Goal: Information Seeking & Learning: Learn about a topic

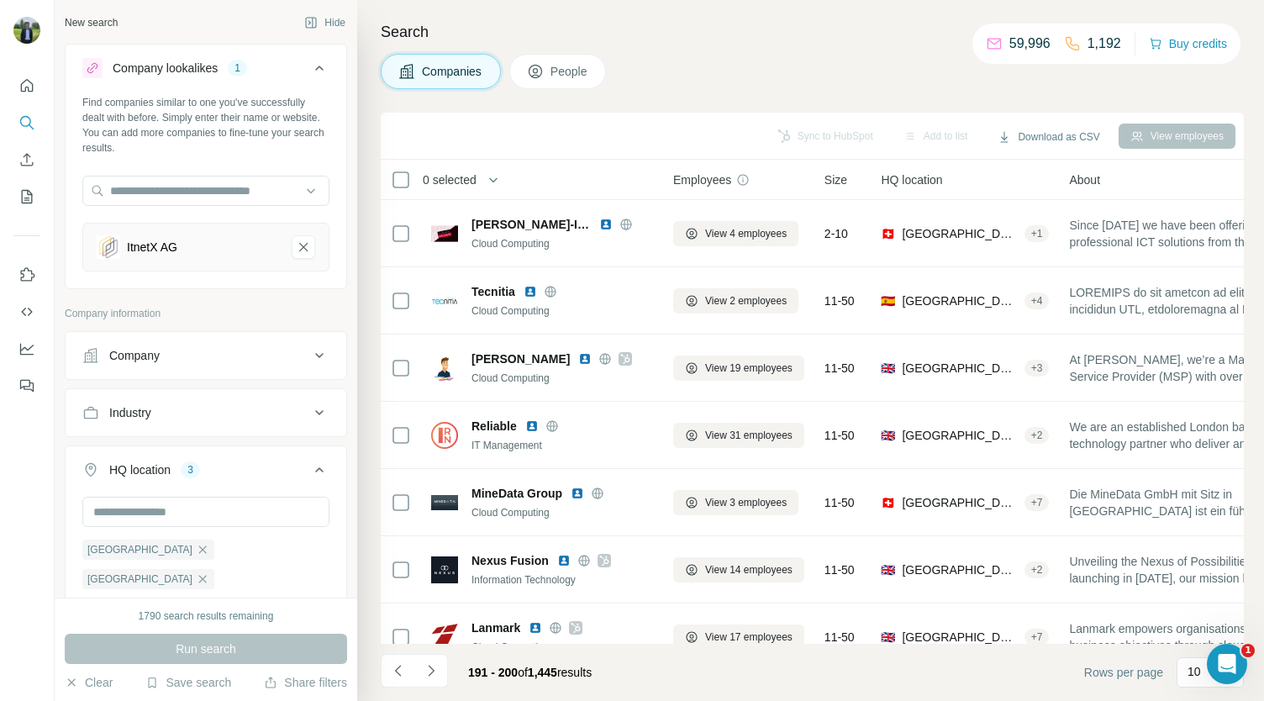
scroll to position [158, 0]
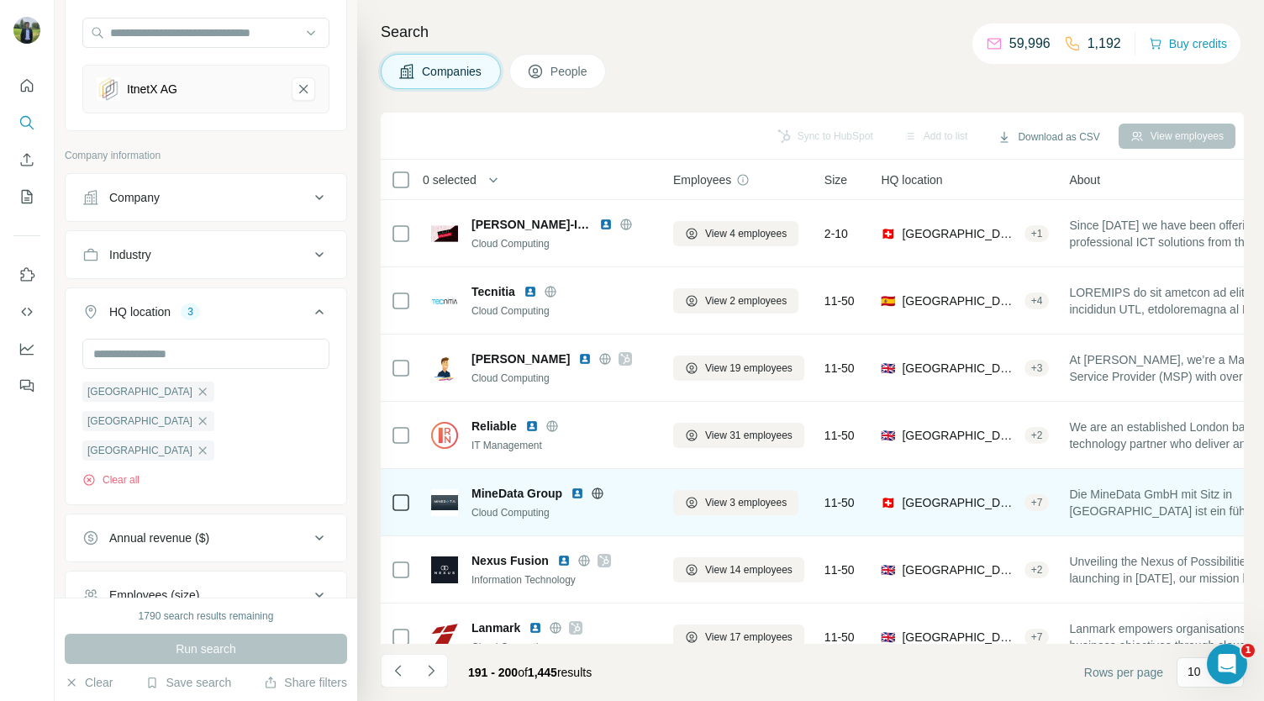
click at [578, 493] on img at bounding box center [576, 492] width 13 height 13
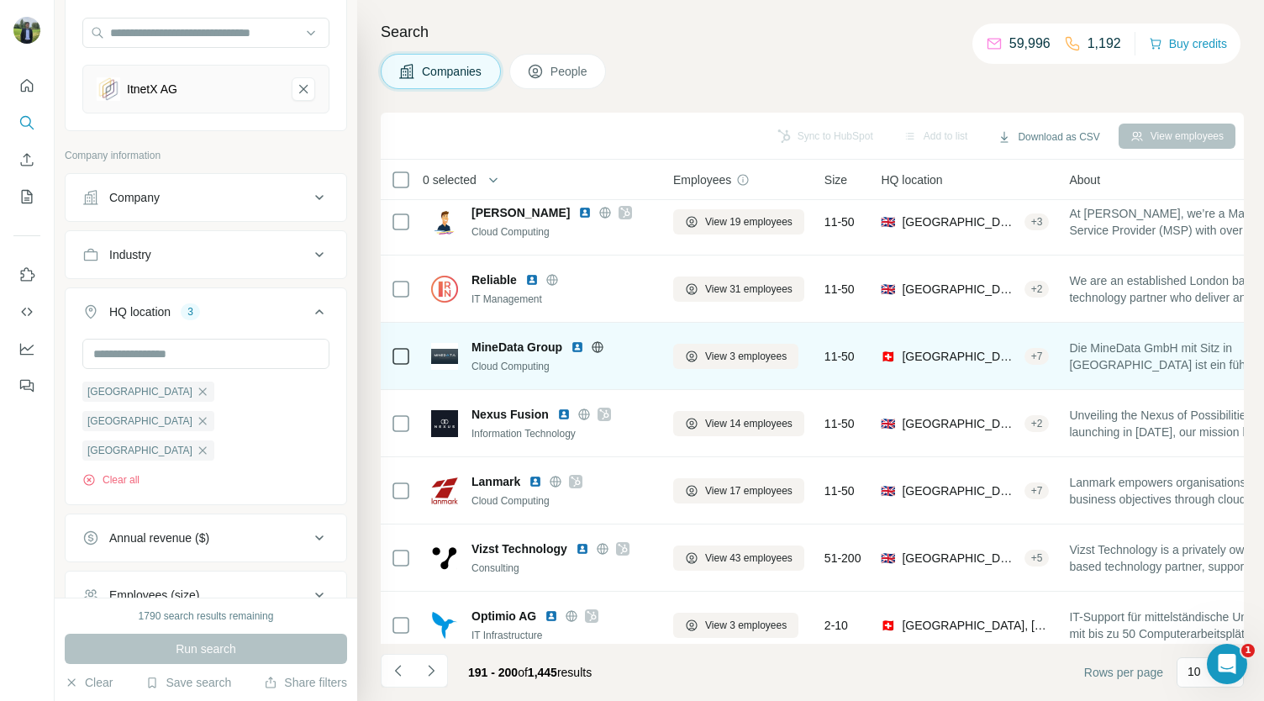
scroll to position [183, 0]
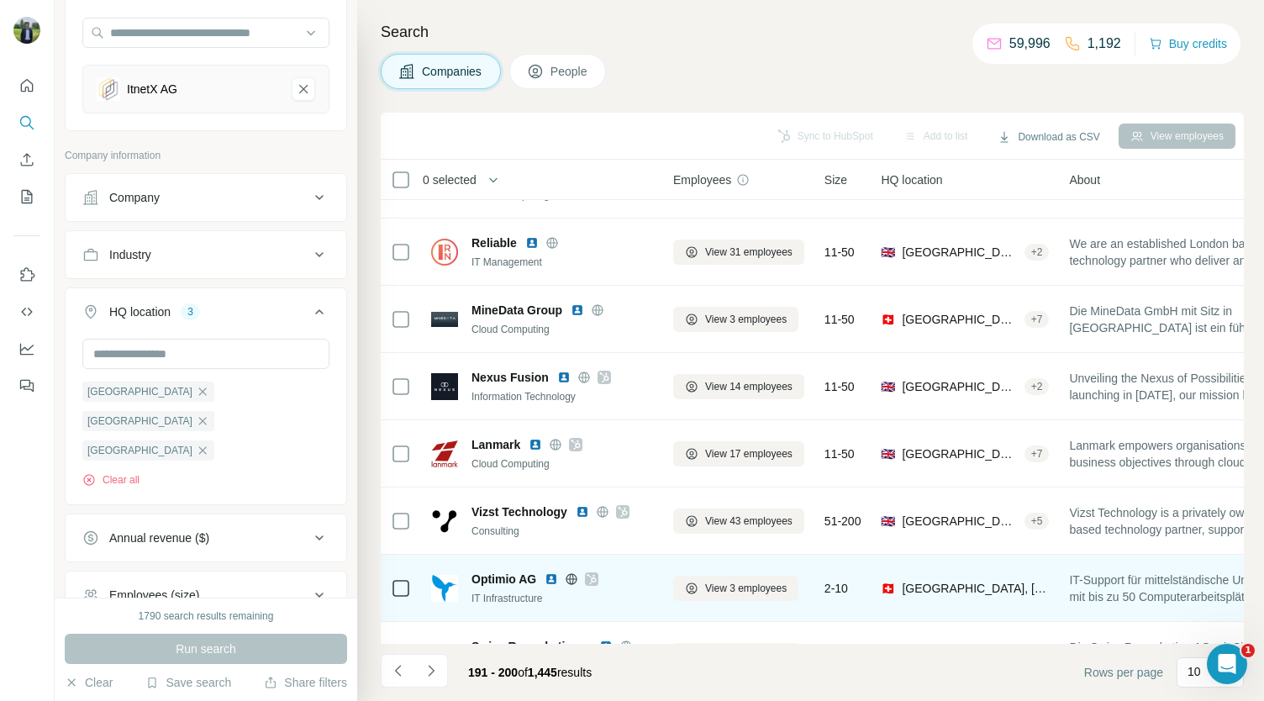
click at [547, 578] on img at bounding box center [550, 578] width 13 height 13
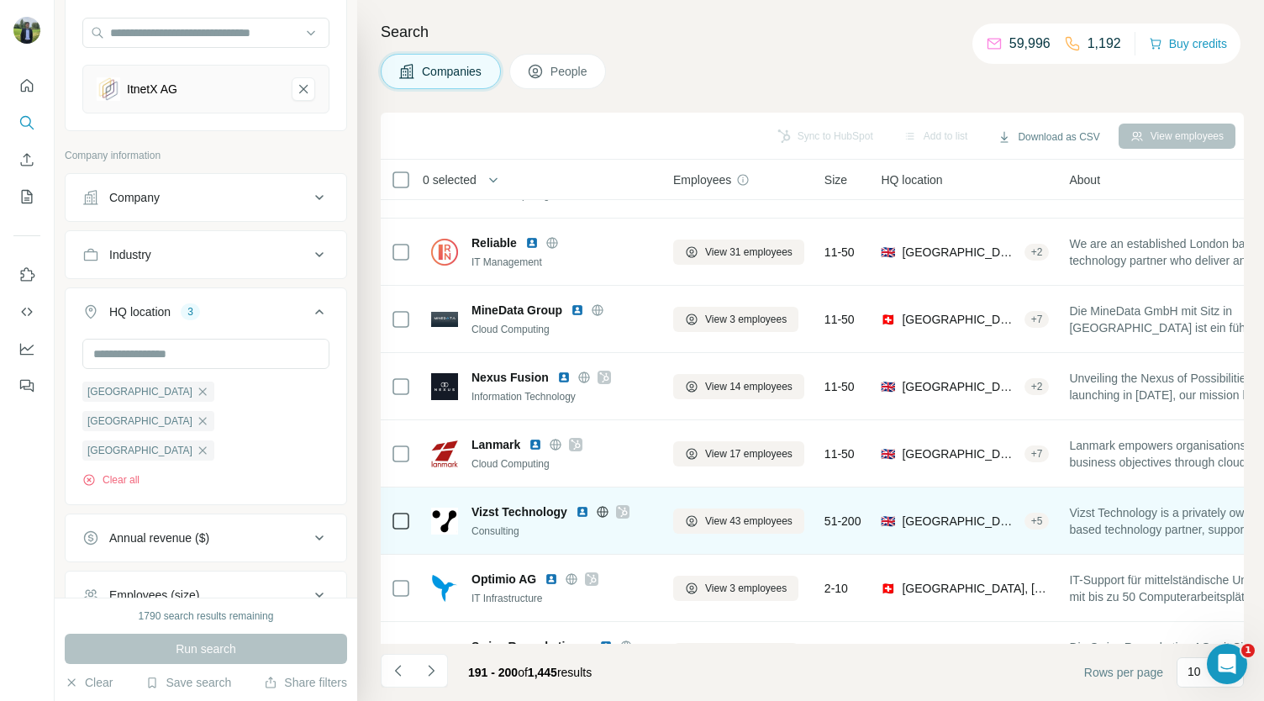
scroll to position [236, 0]
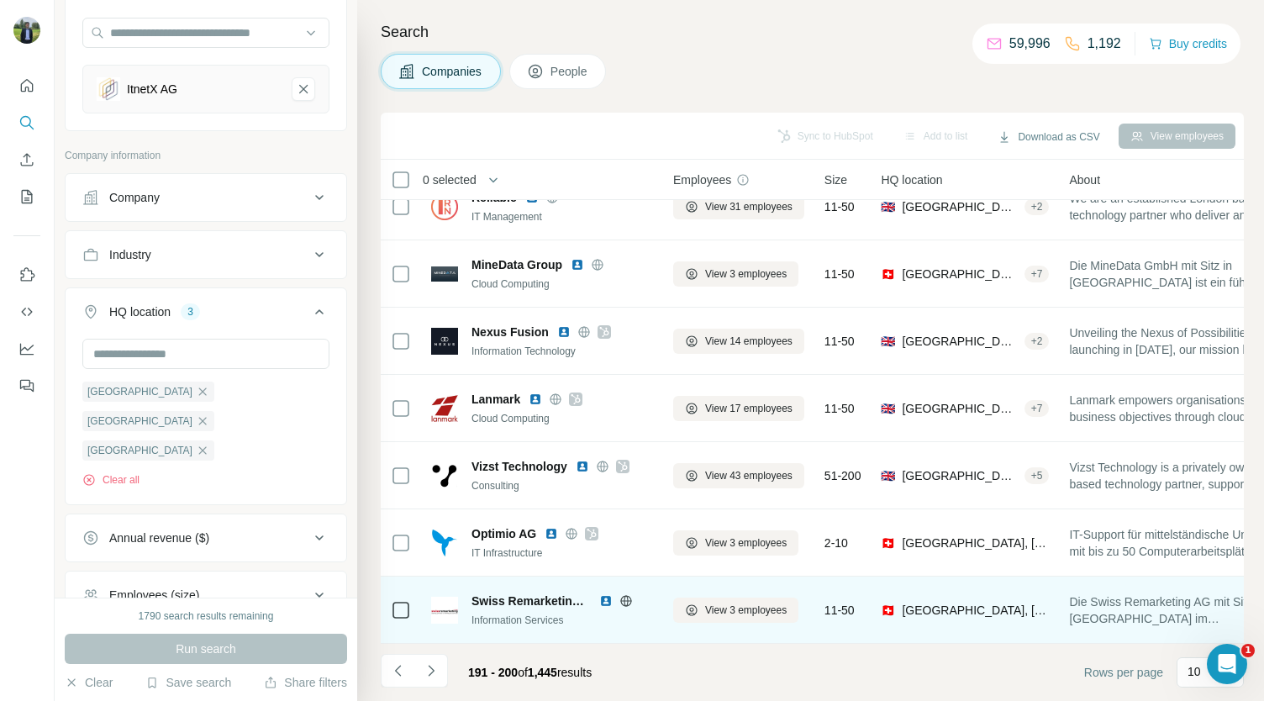
click at [603, 594] on img at bounding box center [605, 600] width 13 height 13
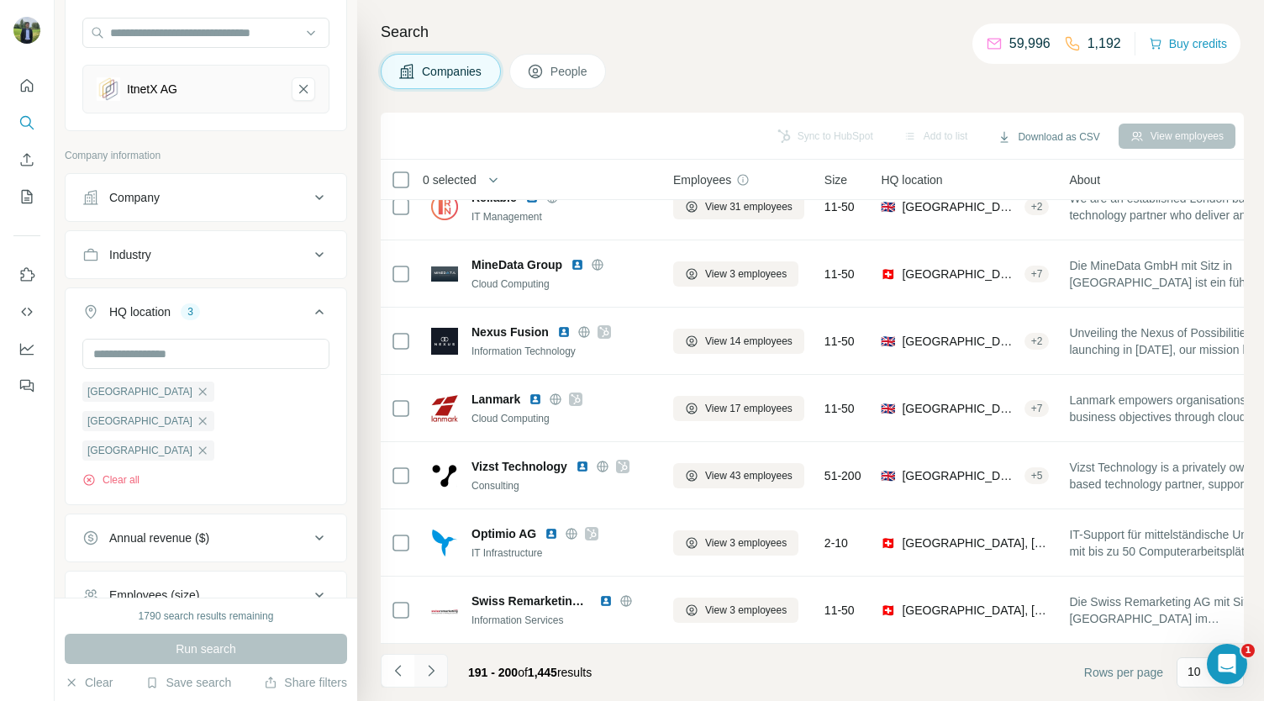
click at [428, 661] on button "Navigate to next page" at bounding box center [431, 671] width 34 height 34
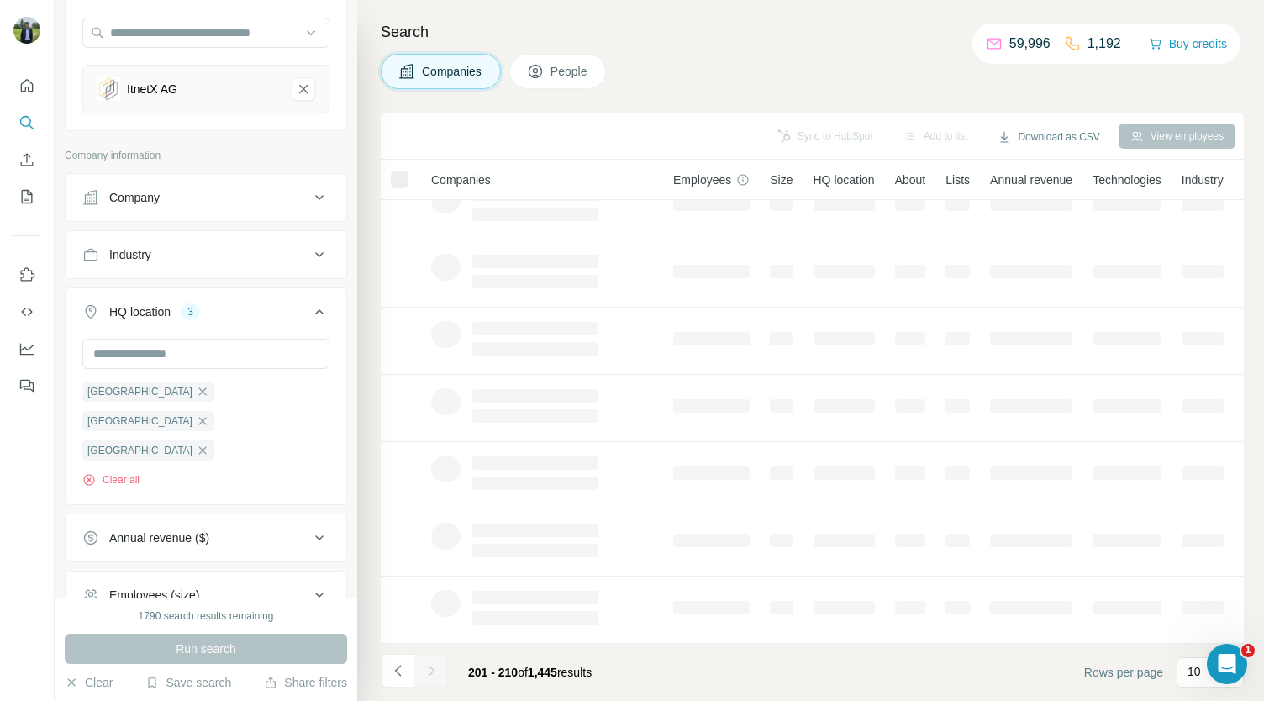
scroll to position [0, 0]
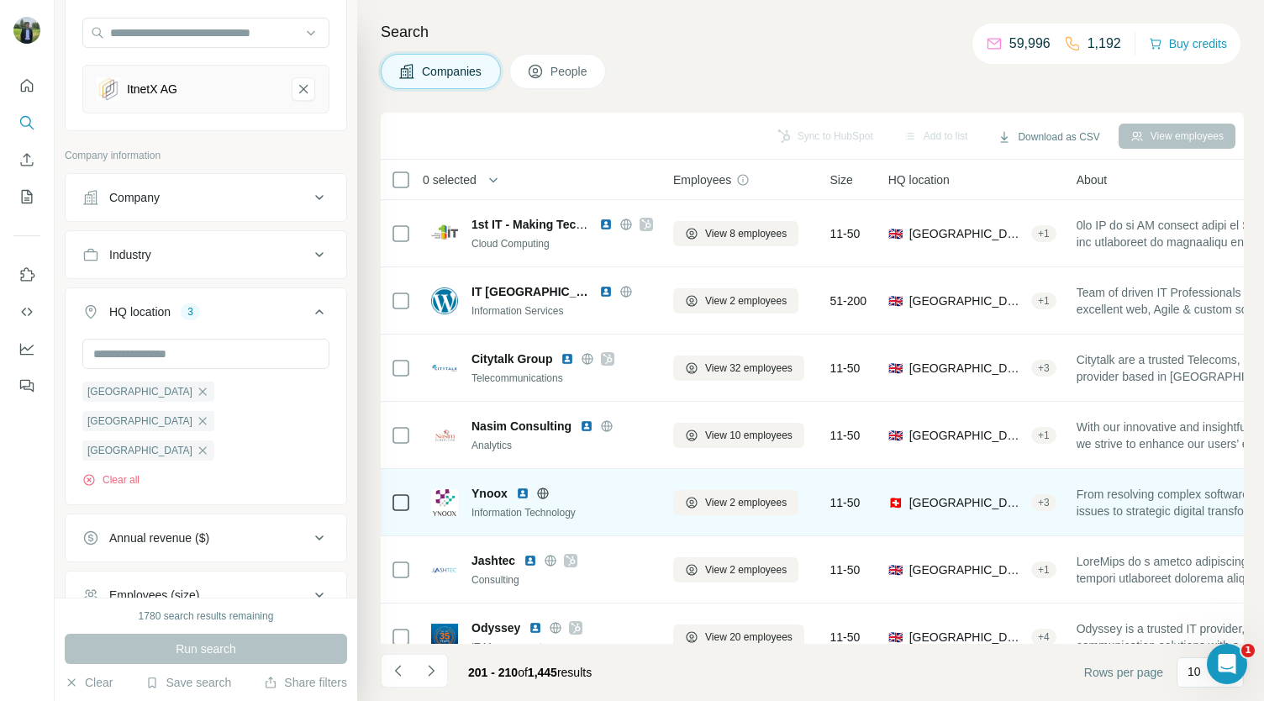
click at [523, 493] on img at bounding box center [522, 492] width 13 height 13
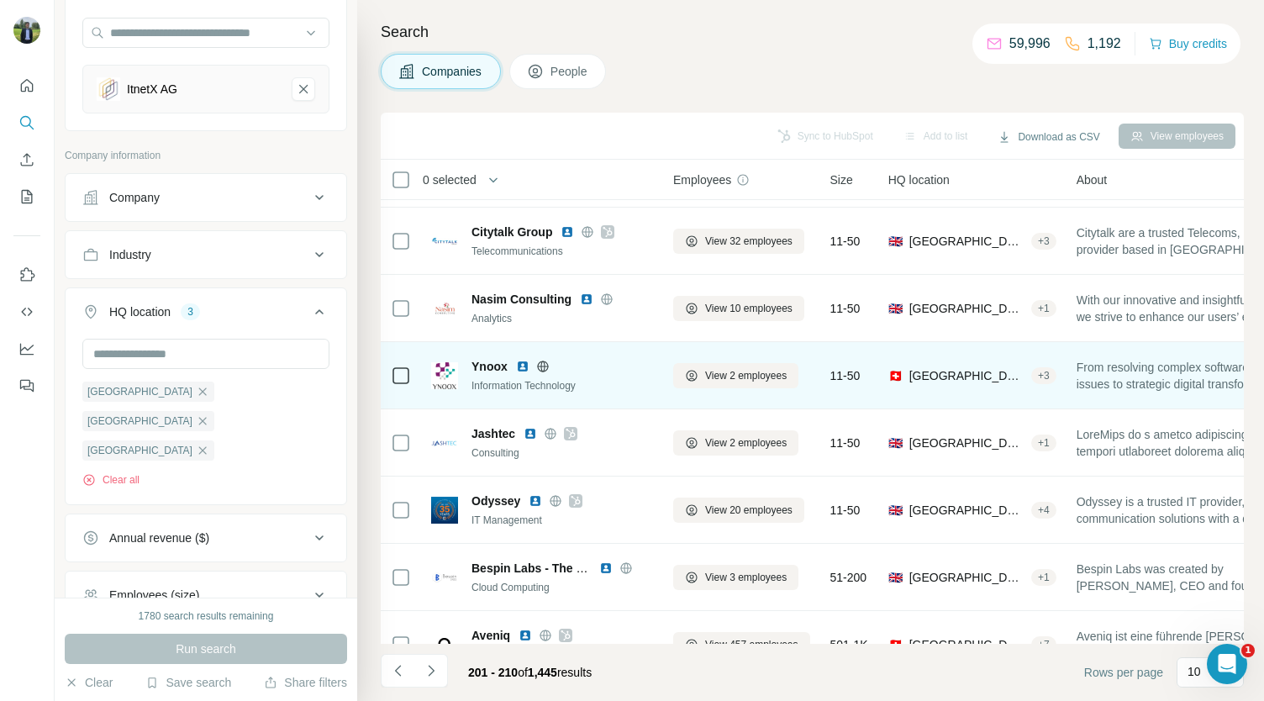
scroll to position [128, 0]
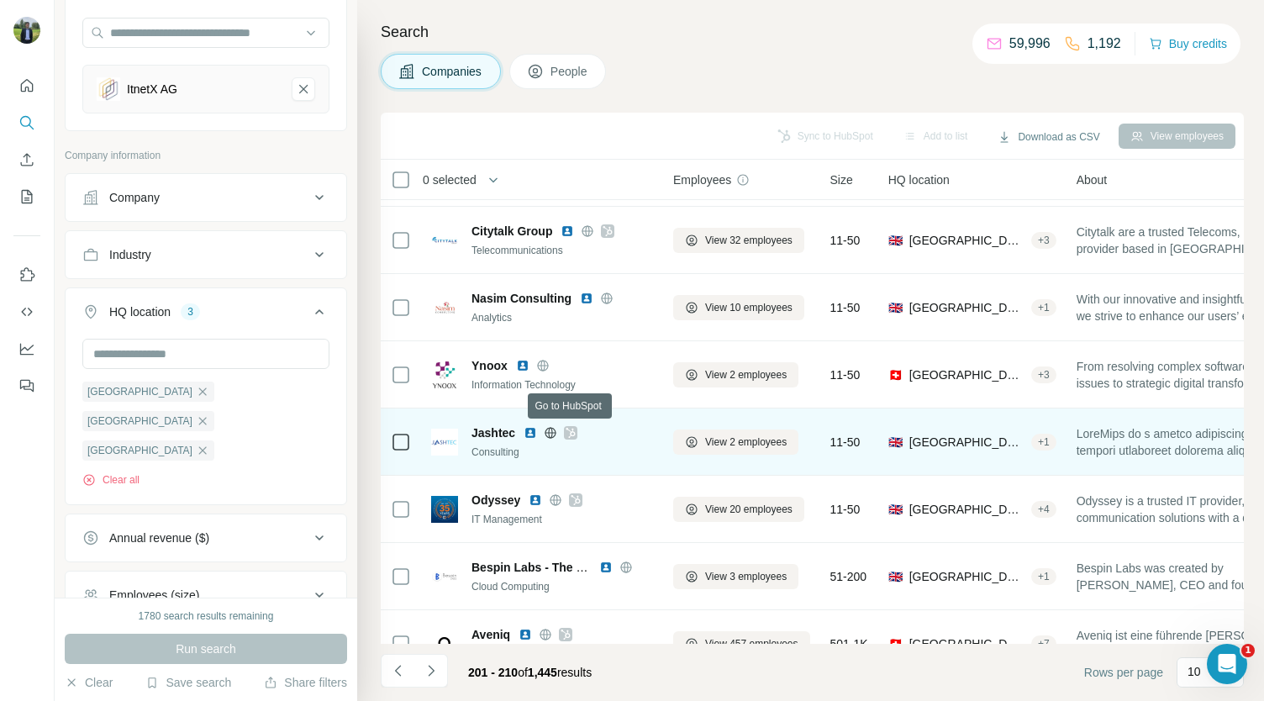
click at [566, 435] on icon at bounding box center [570, 432] width 10 height 13
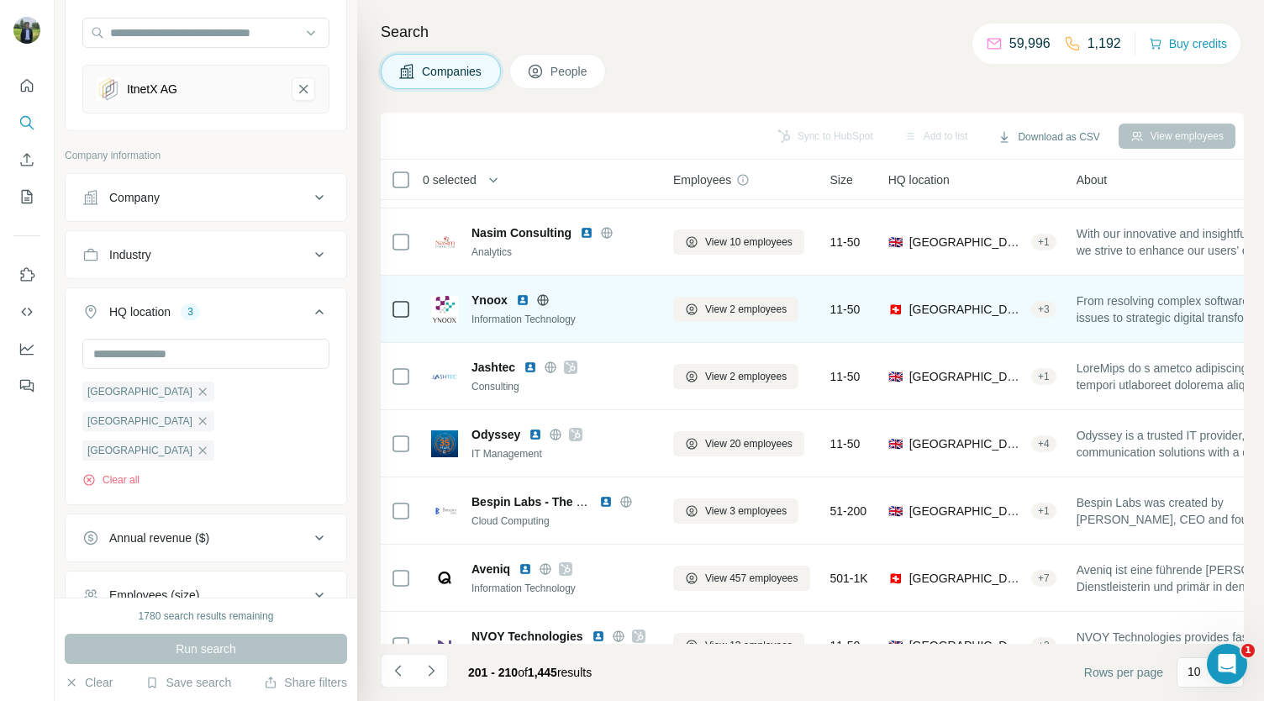
scroll to position [236, 0]
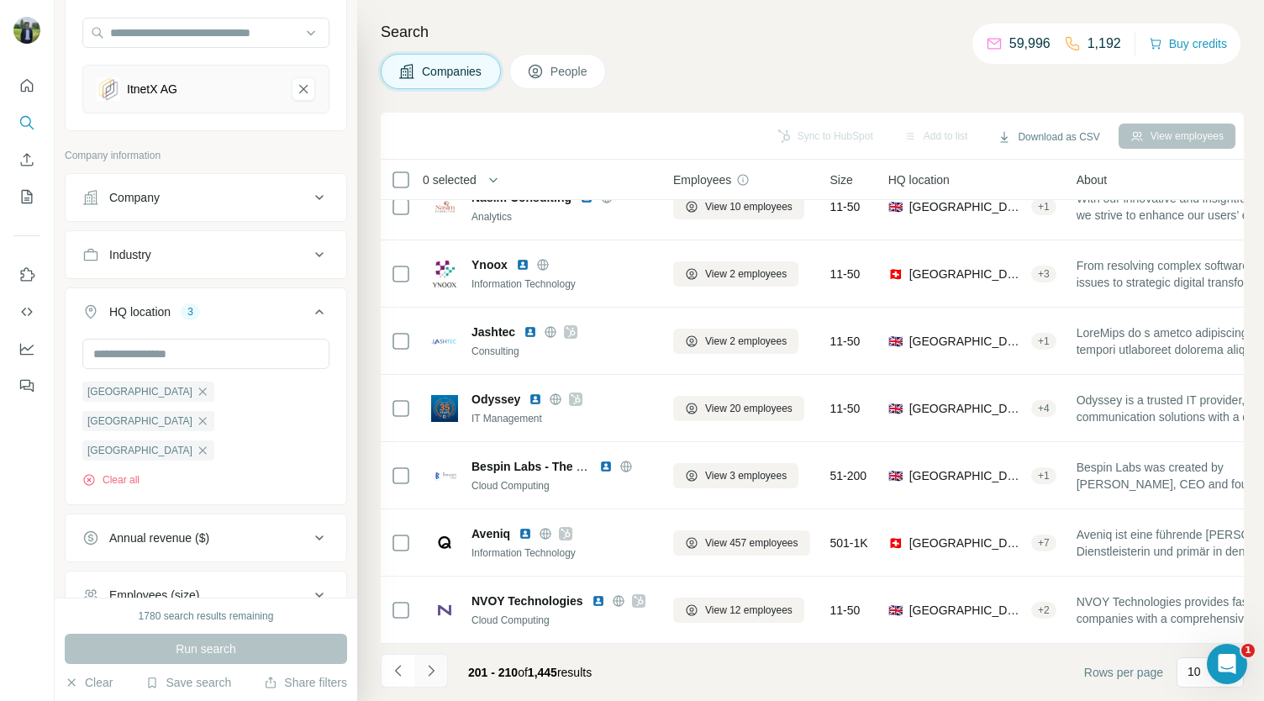
click at [437, 671] on icon "Navigate to next page" at bounding box center [431, 670] width 17 height 17
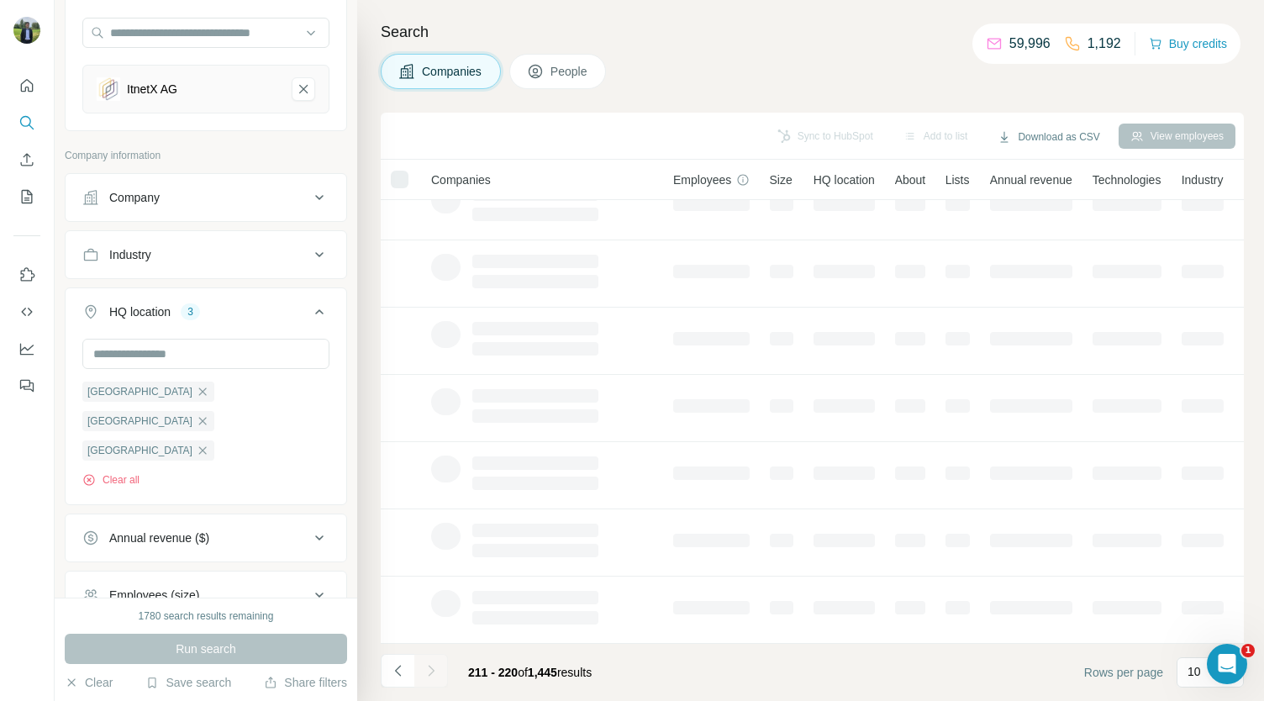
scroll to position [0, 0]
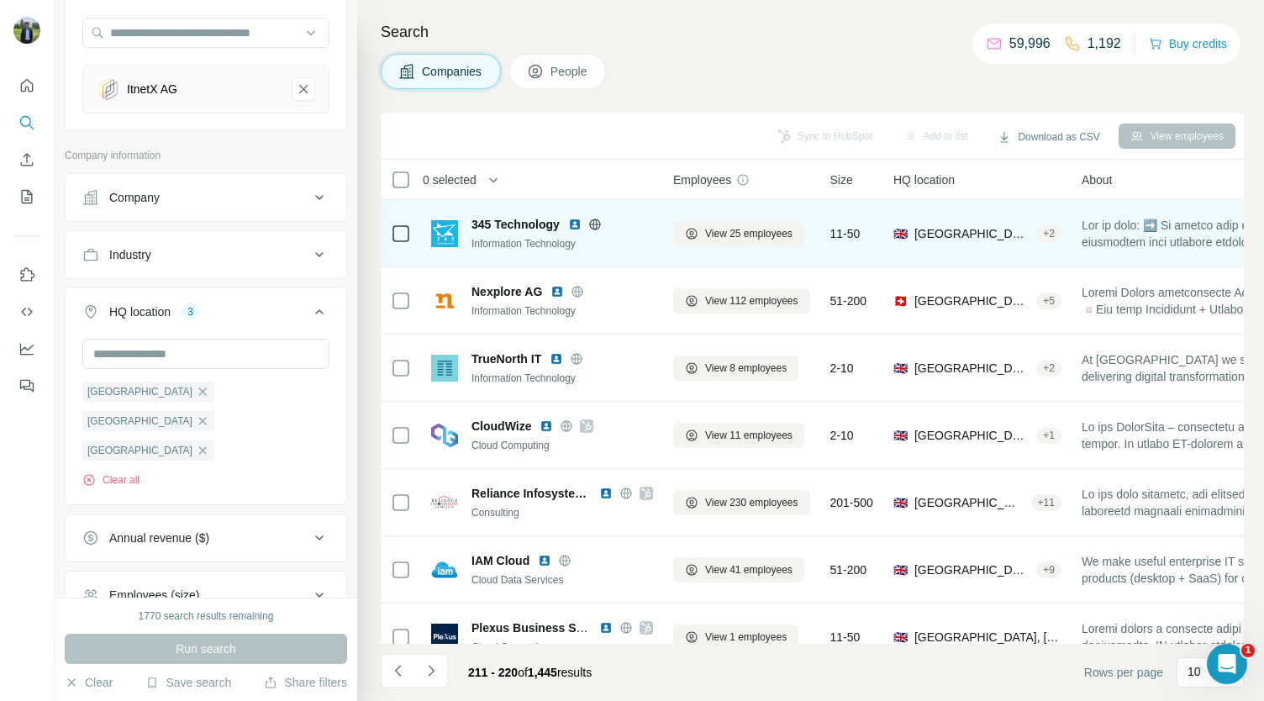
click at [578, 224] on img at bounding box center [574, 224] width 13 height 13
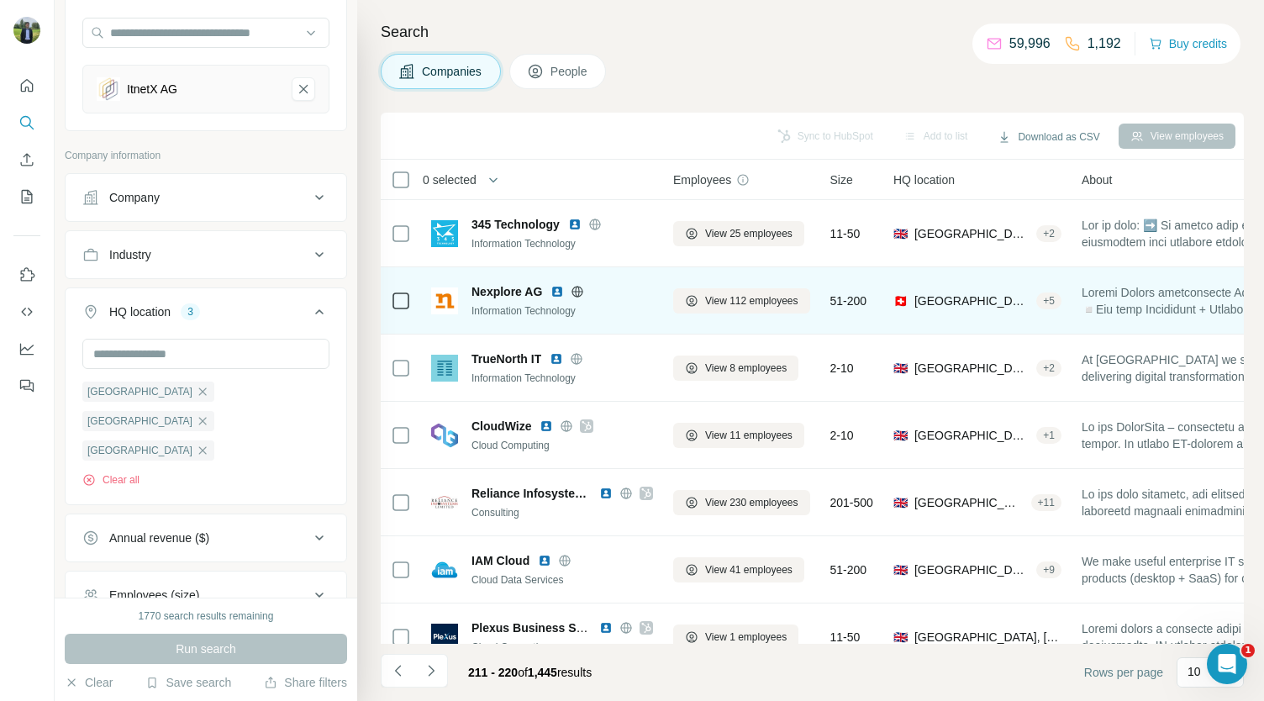
click at [556, 286] on img at bounding box center [556, 291] width 13 height 13
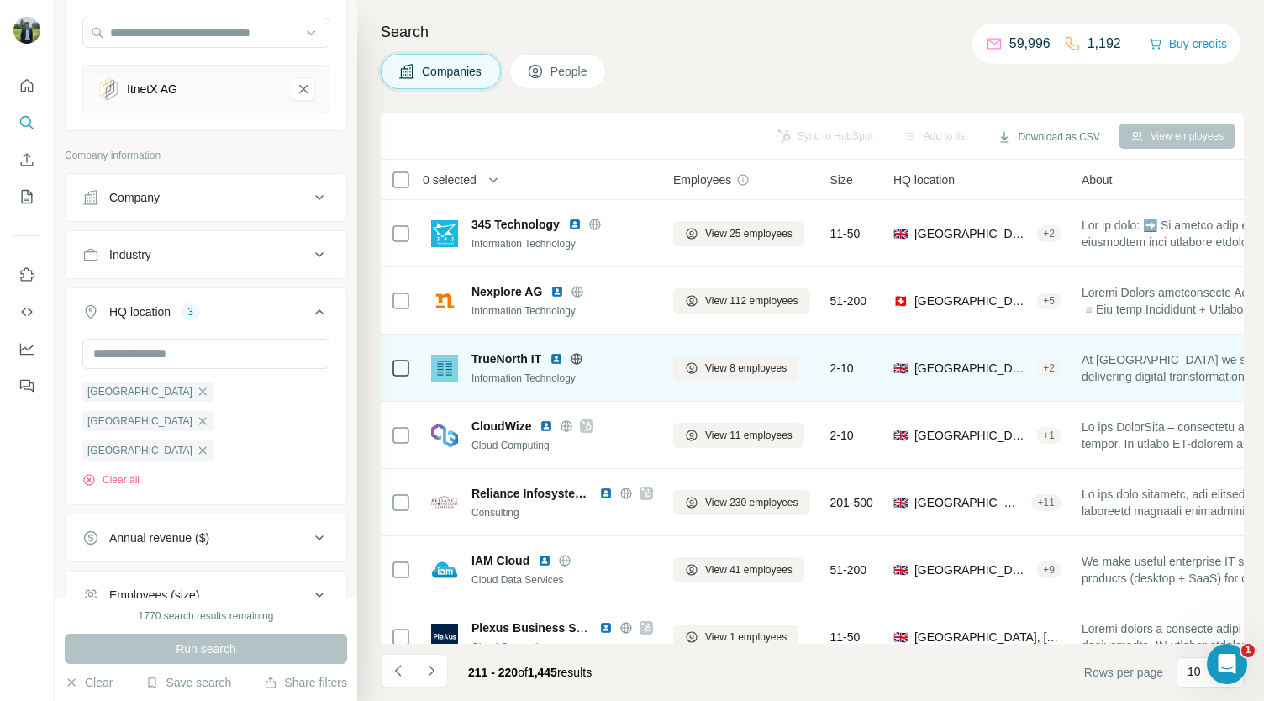
click at [555, 360] on img at bounding box center [555, 358] width 13 height 13
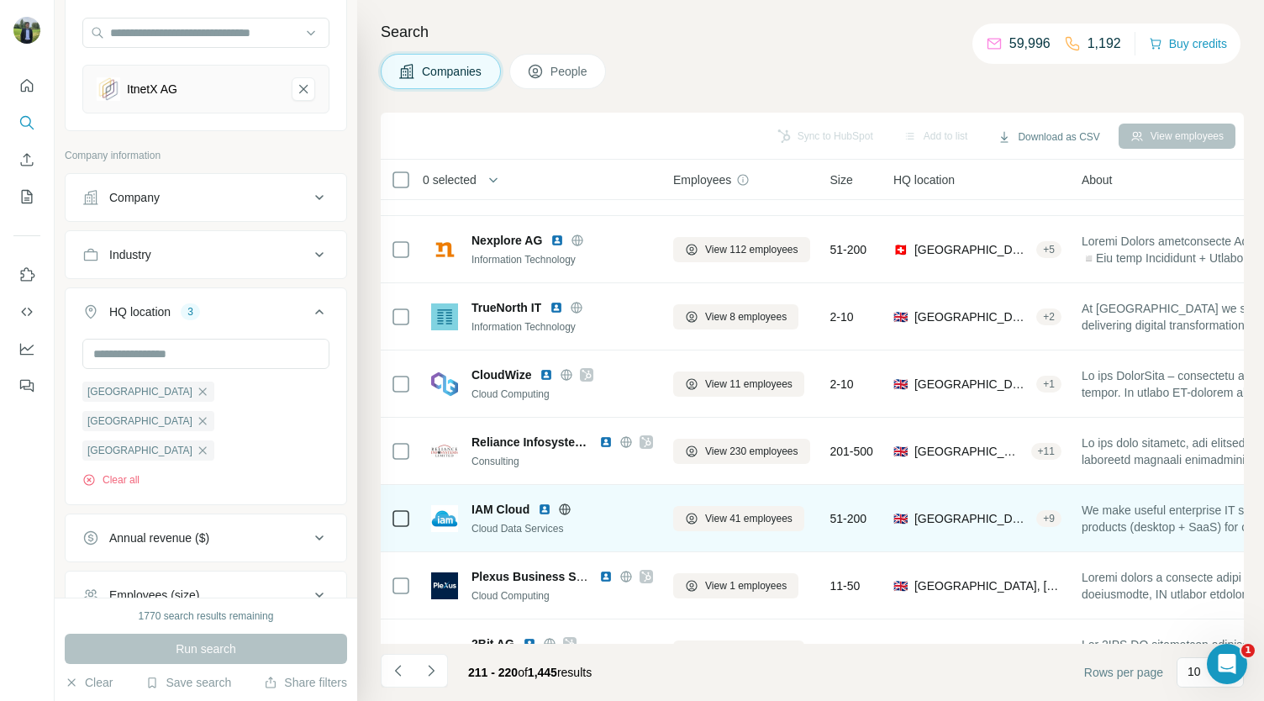
scroll to position [53, 0]
click at [548, 502] on img at bounding box center [544, 507] width 13 height 13
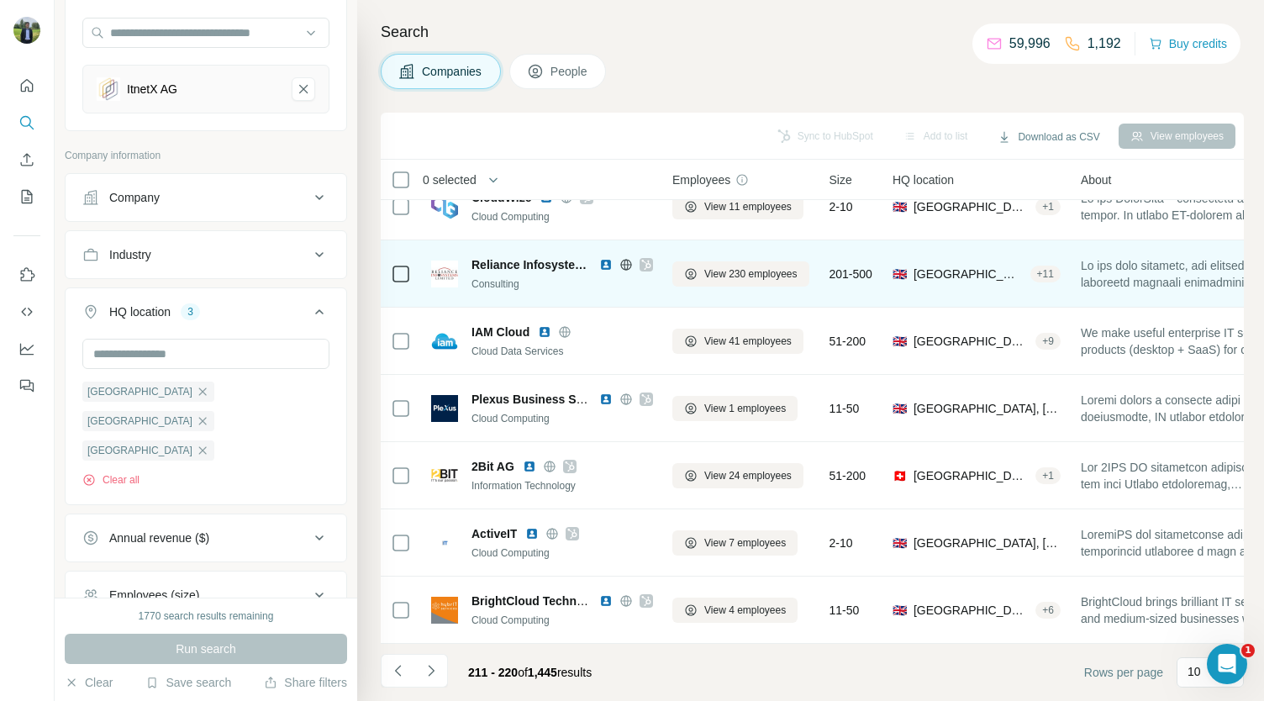
scroll to position [236, 1]
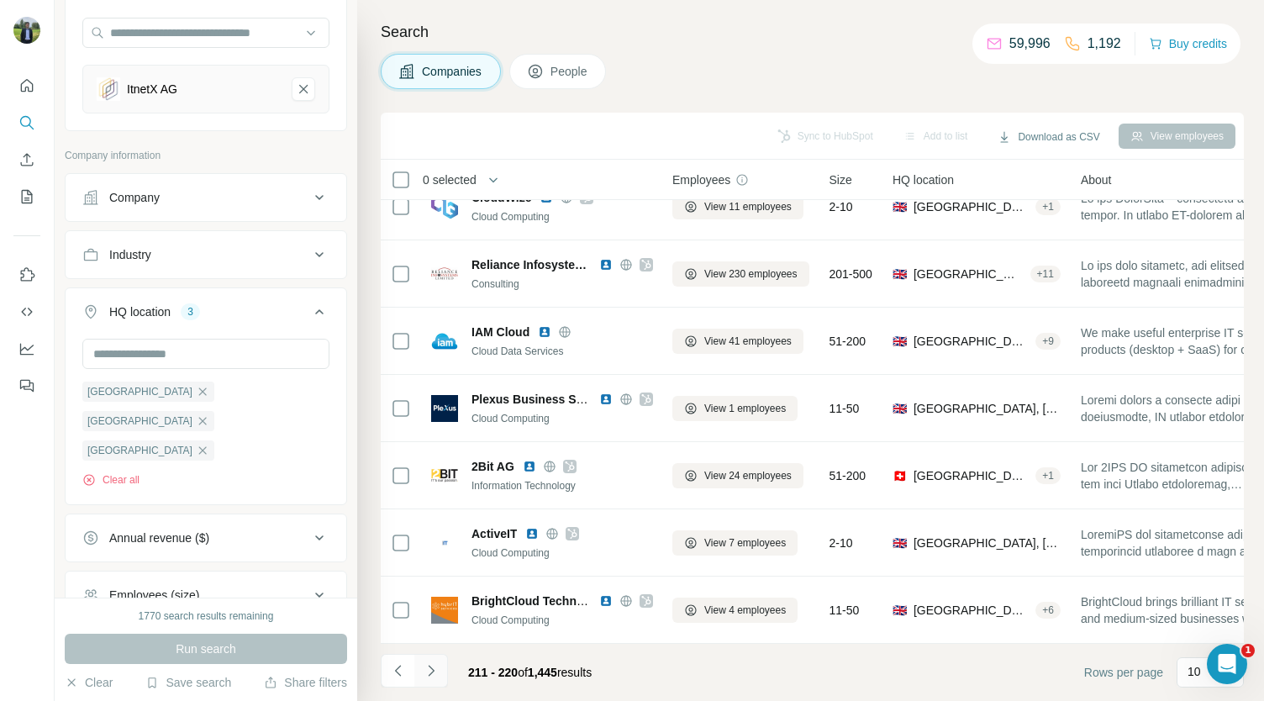
click at [436, 681] on button "Navigate to next page" at bounding box center [431, 671] width 34 height 34
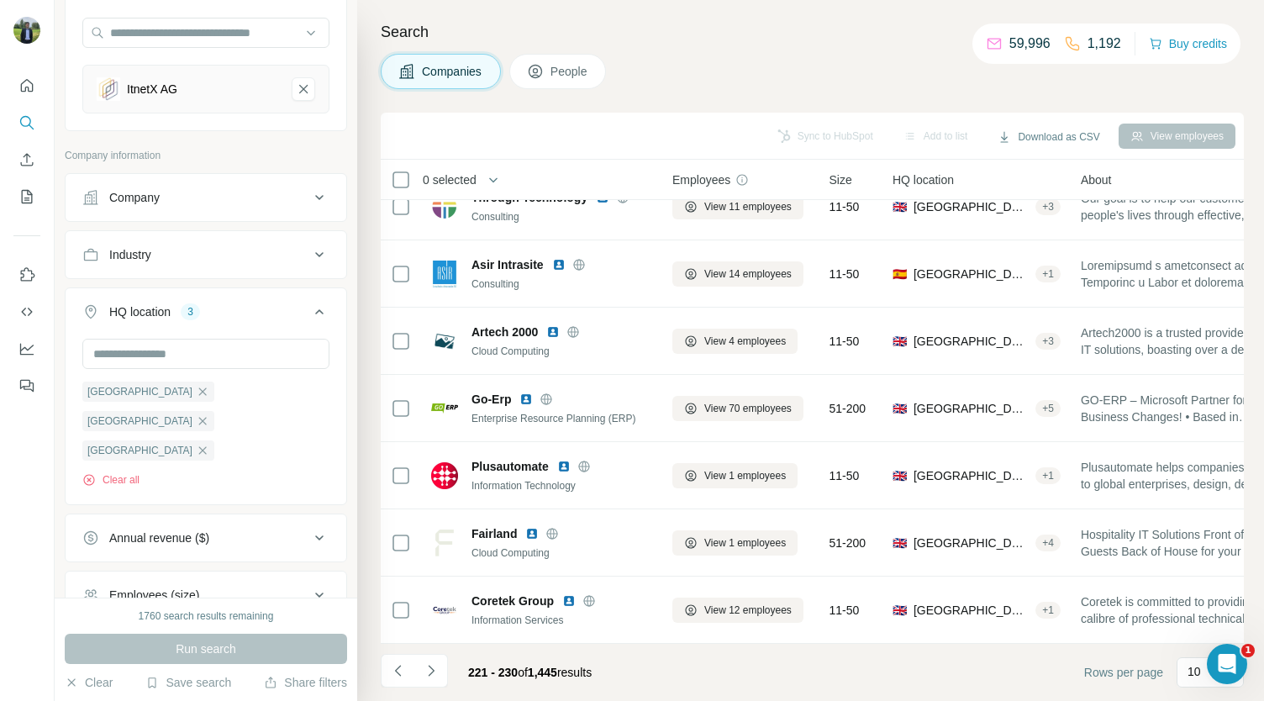
scroll to position [0, 1]
